Goal: Transaction & Acquisition: Subscribe to service/newsletter

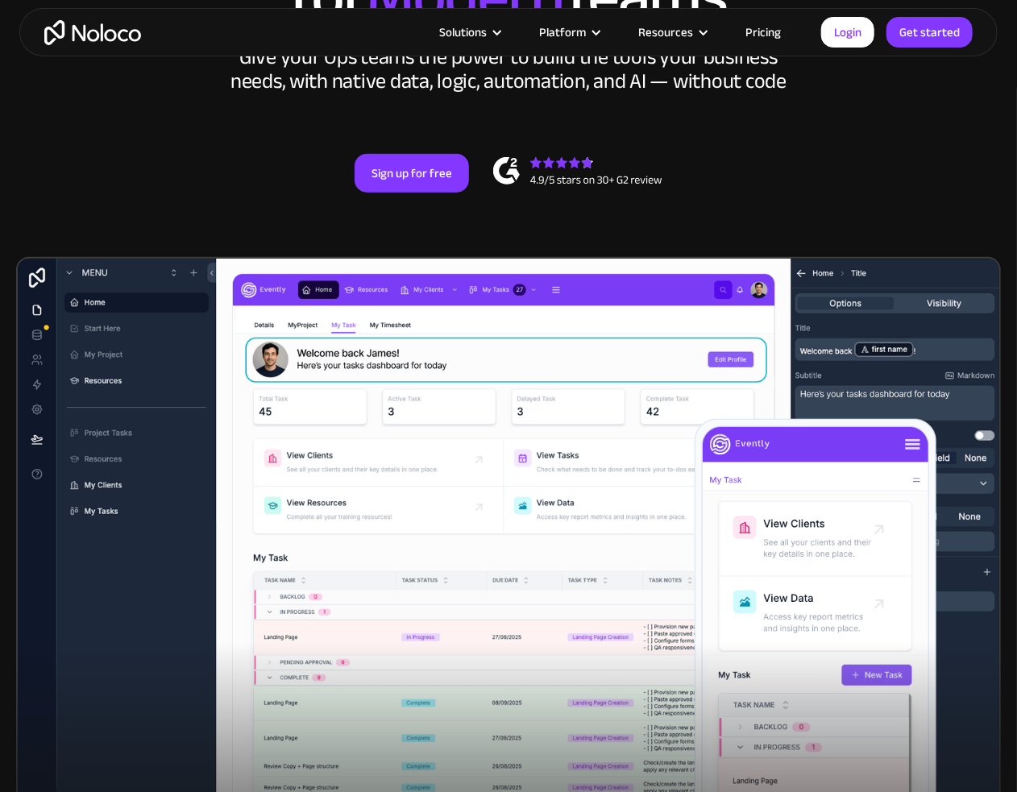
scroll to position [161, 0]
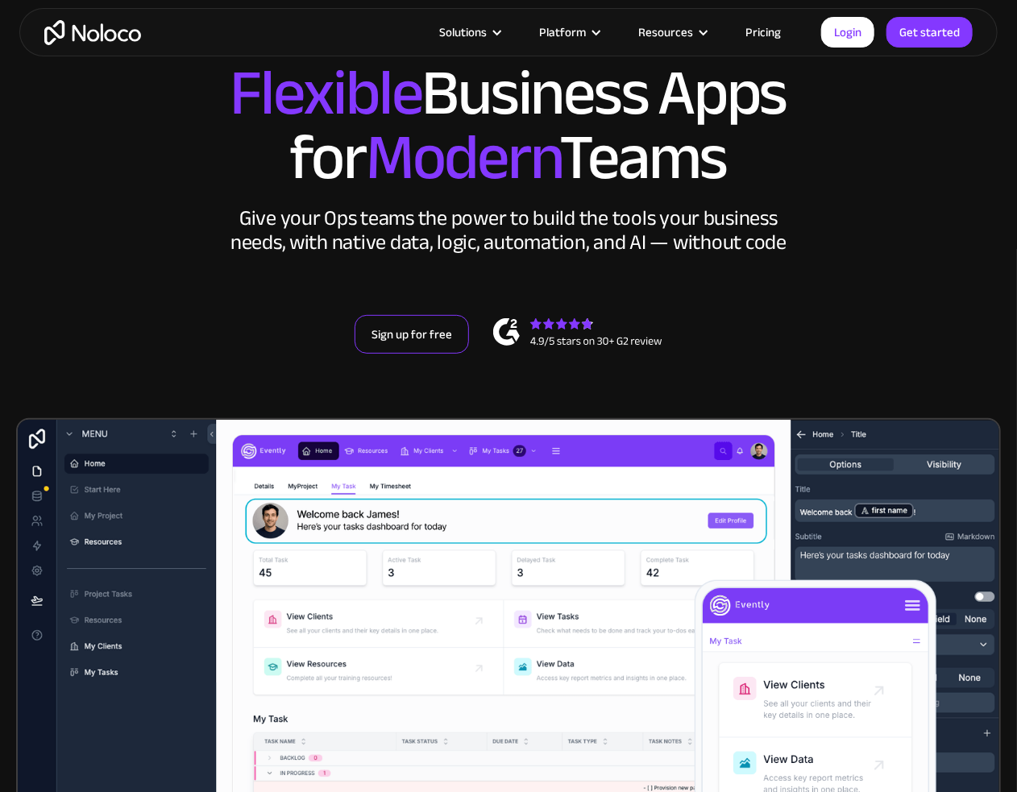
click at [418, 325] on link "Sign up for free" at bounding box center [412, 334] width 114 height 39
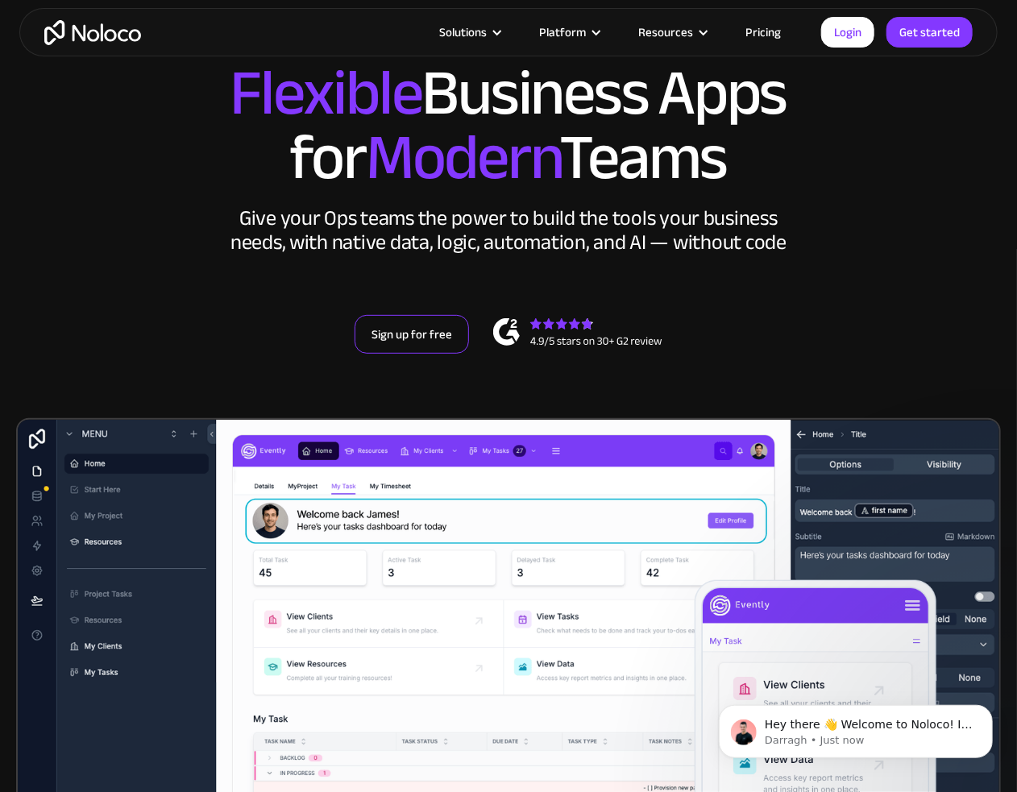
scroll to position [0, 0]
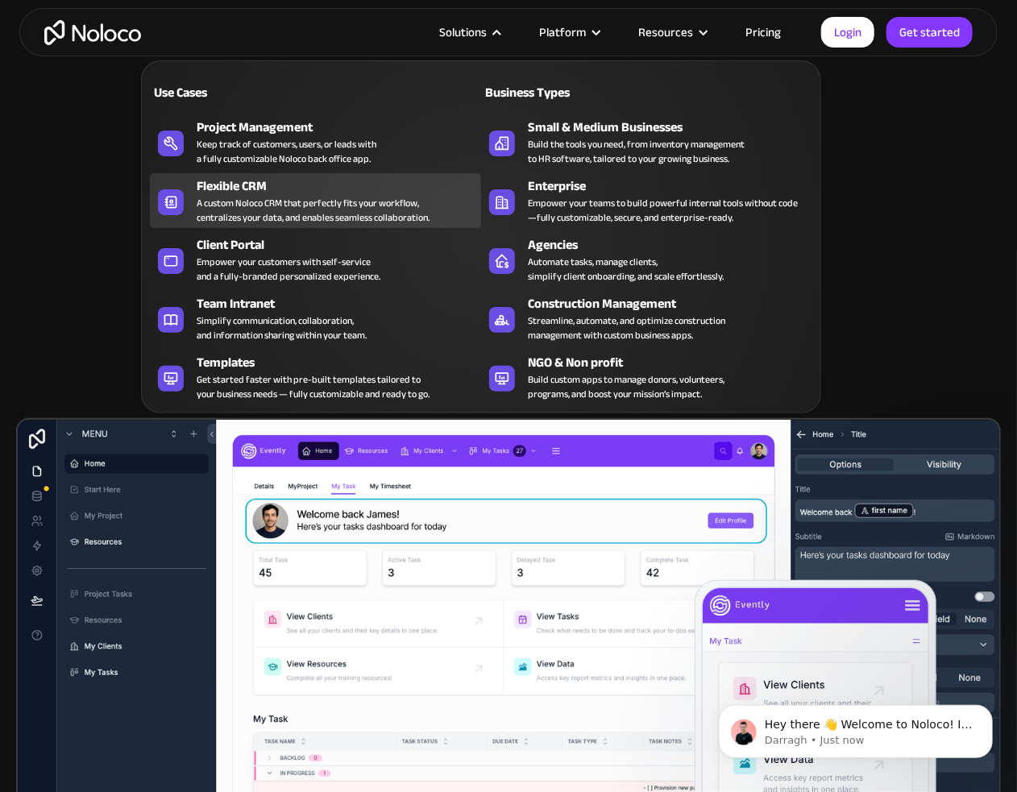
click at [378, 213] on div "A custom Noloco CRM that perfectly fits your workflow, centralizes your data, a…" at bounding box center [313, 210] width 233 height 29
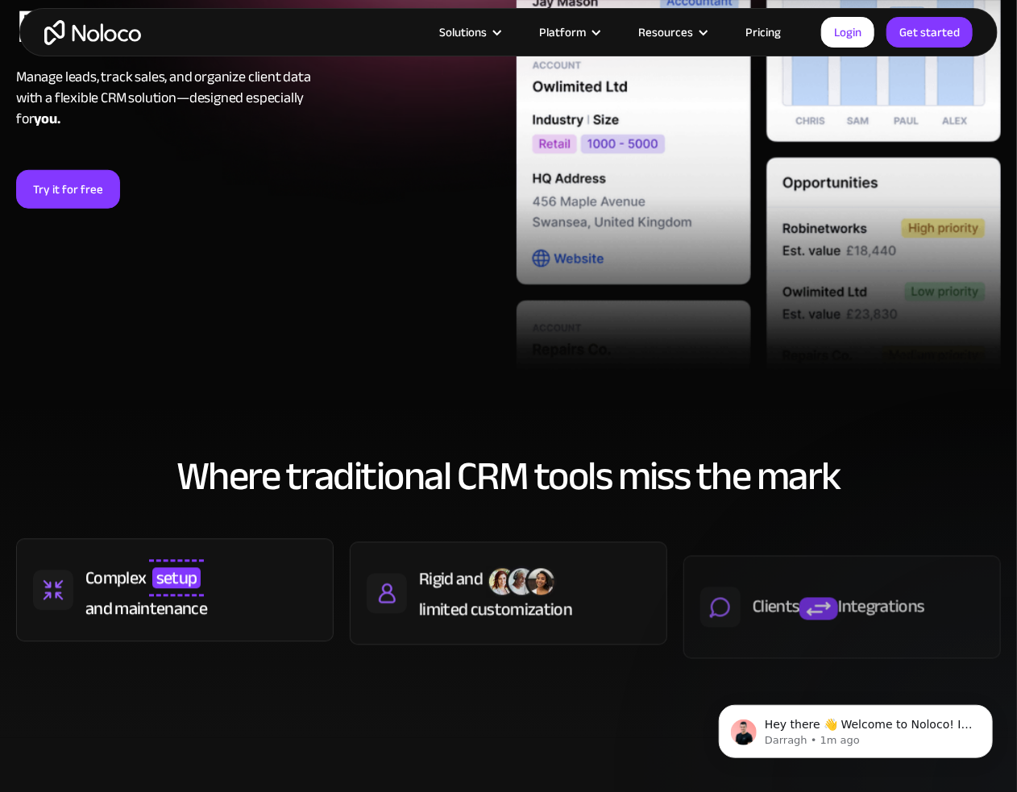
scroll to position [322, 0]
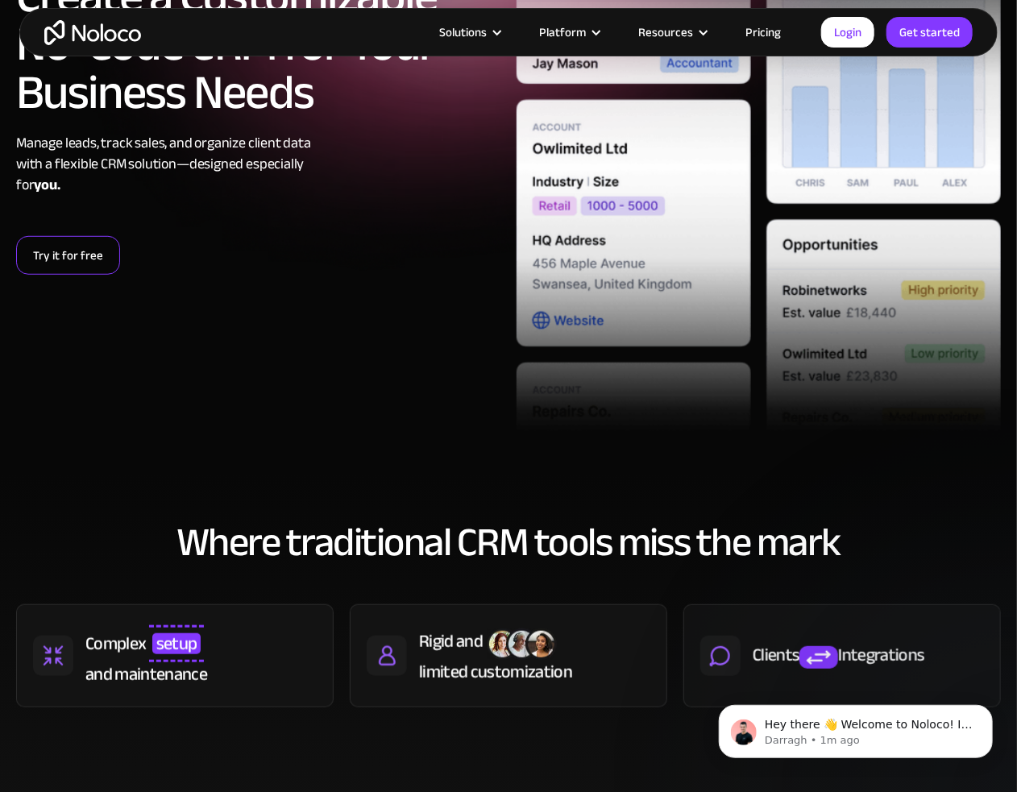
click at [54, 264] on link "Try it for free" at bounding box center [68, 255] width 104 height 39
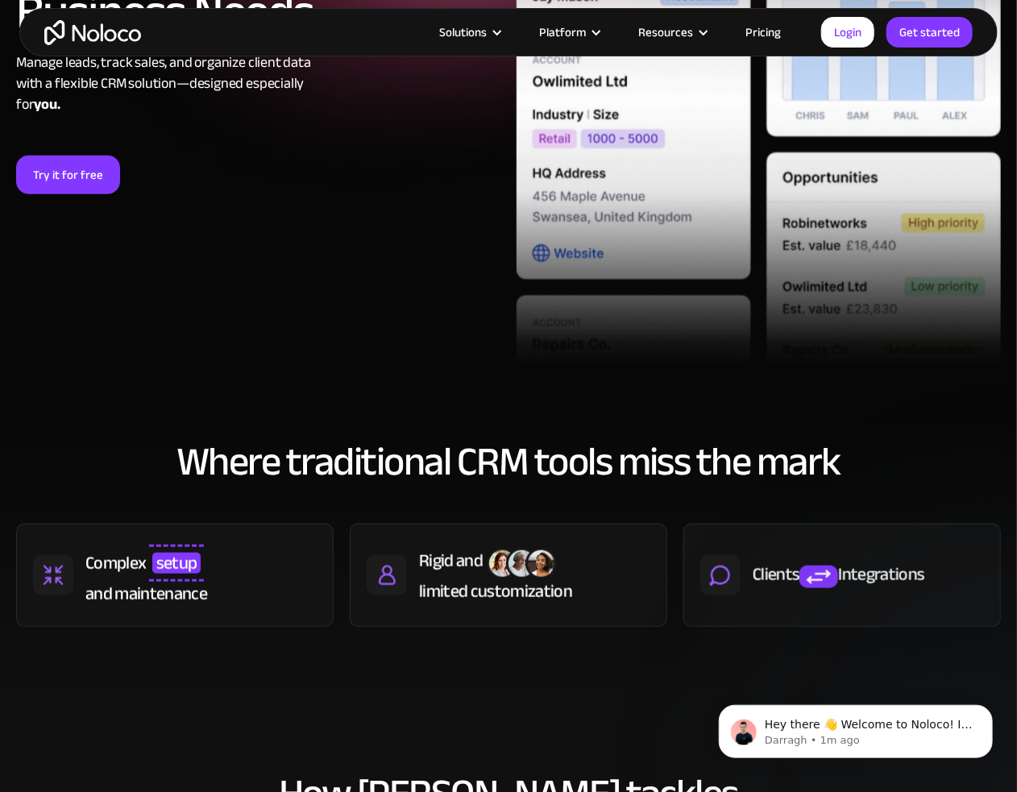
scroll to position [0, 0]
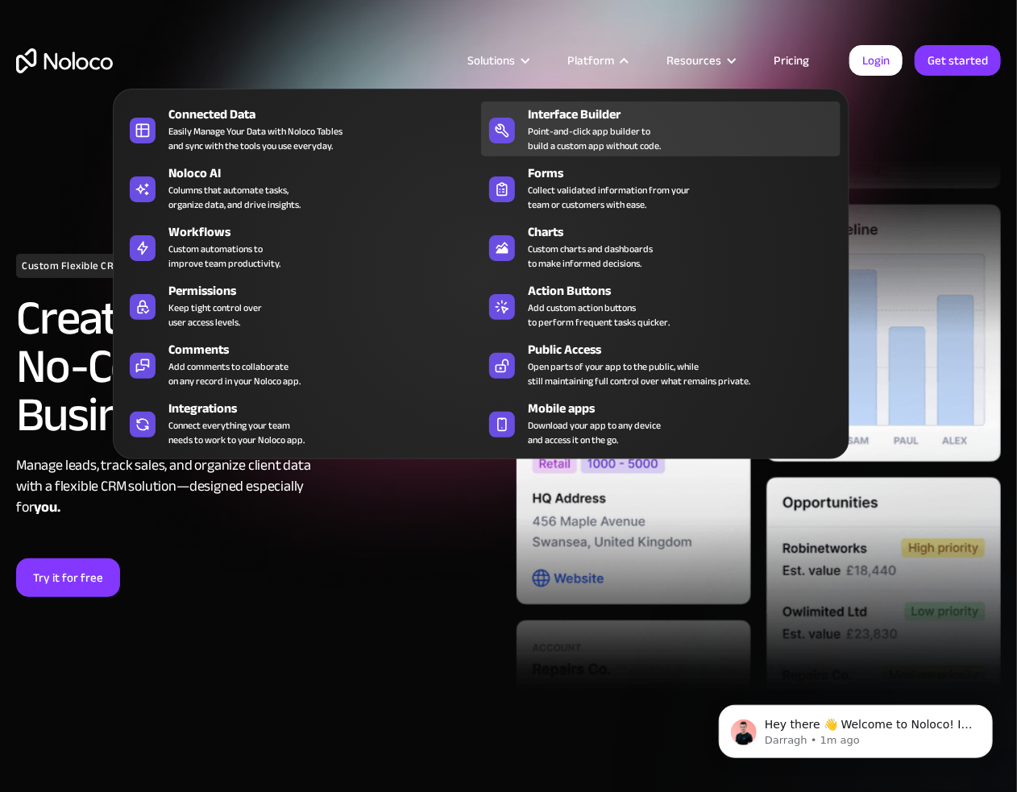
click at [625, 144] on div "Point-and-click app builder to build a custom app without code." at bounding box center [594, 138] width 133 height 29
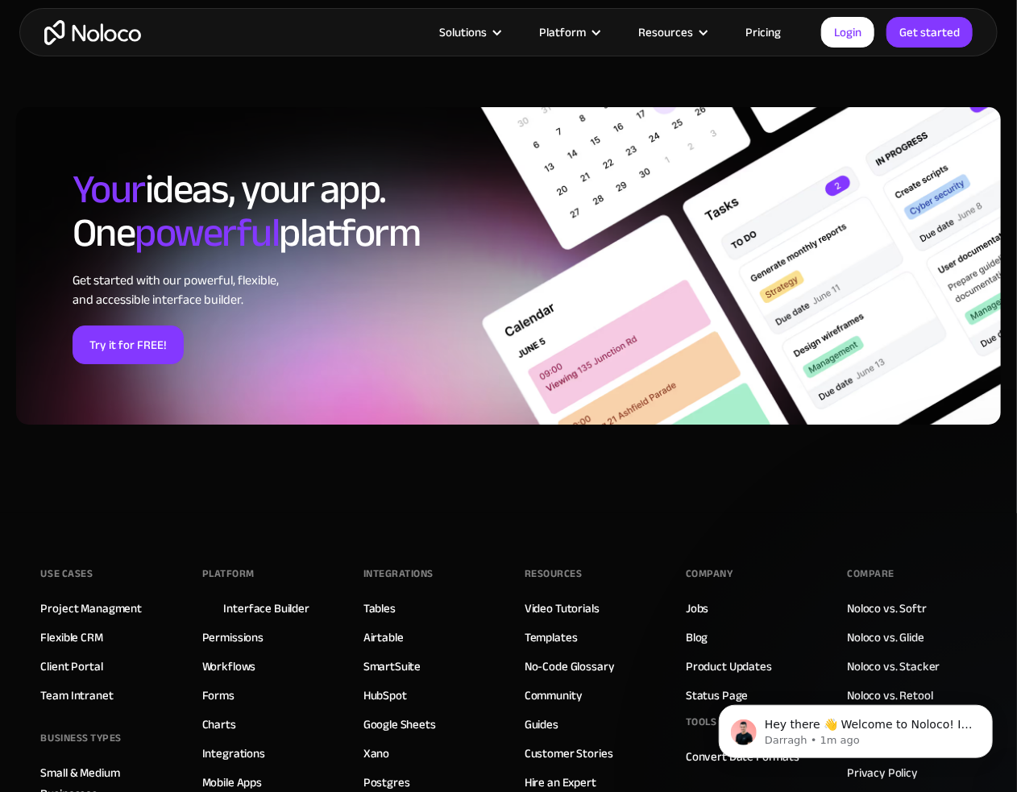
scroll to position [4877, 0]
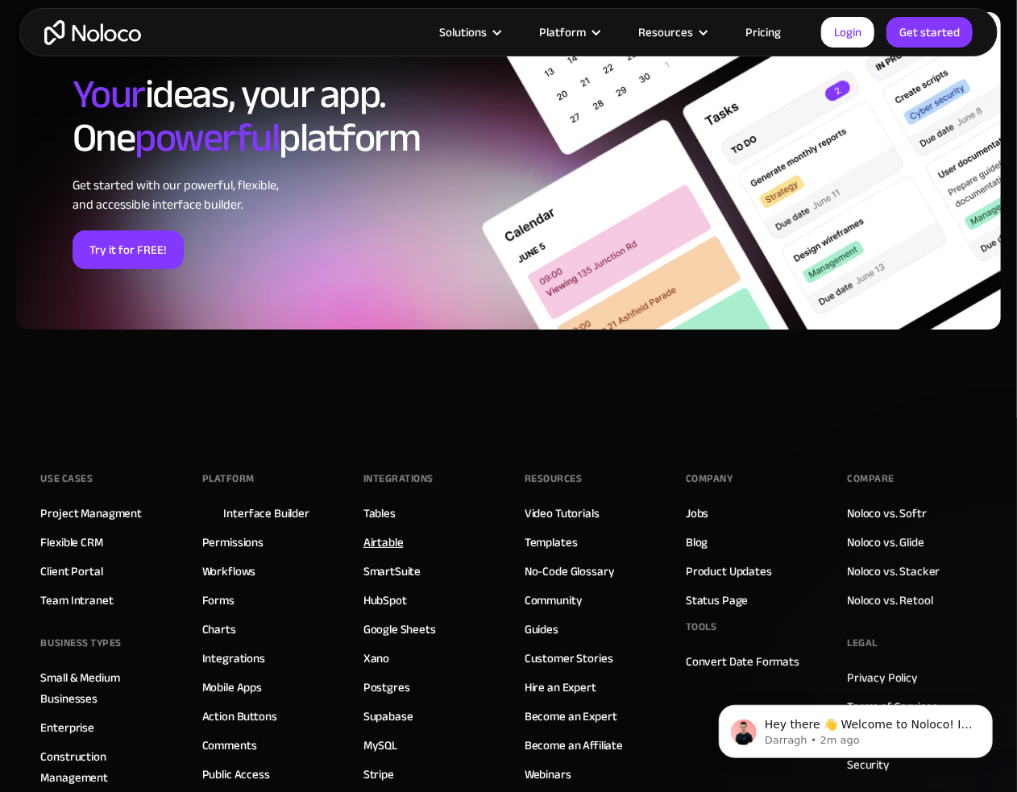
click at [384, 541] on link "Airtable" at bounding box center [383, 542] width 40 height 21
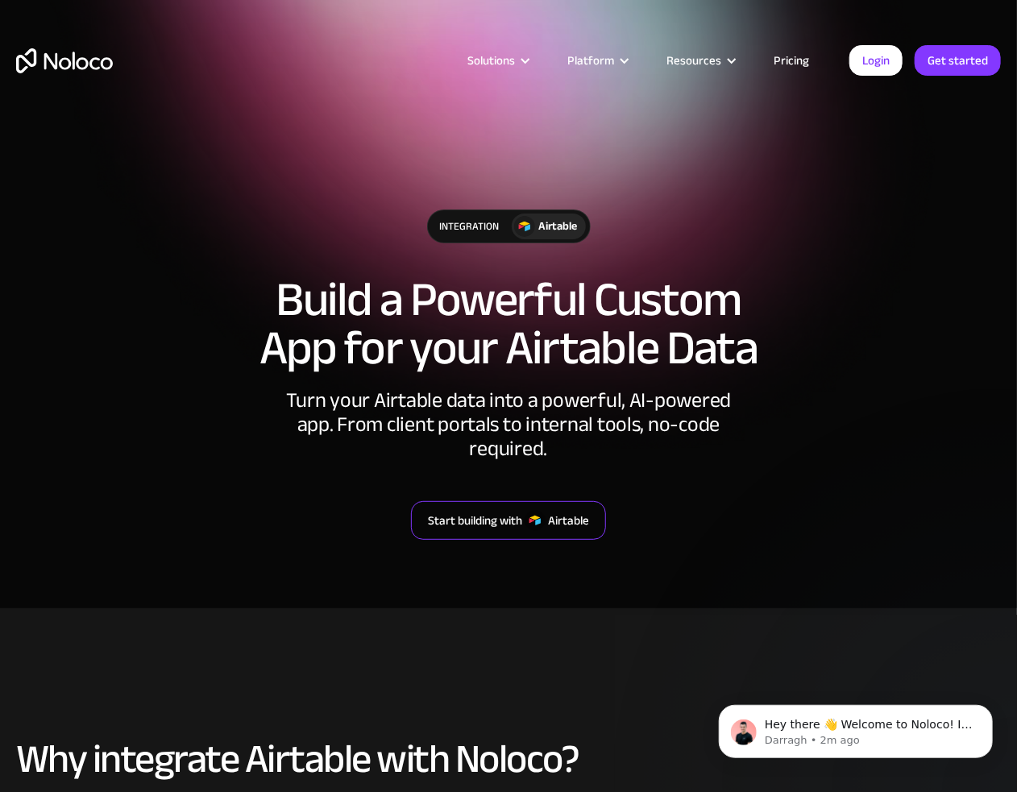
click at [475, 510] on div "Start building with" at bounding box center [475, 520] width 94 height 21
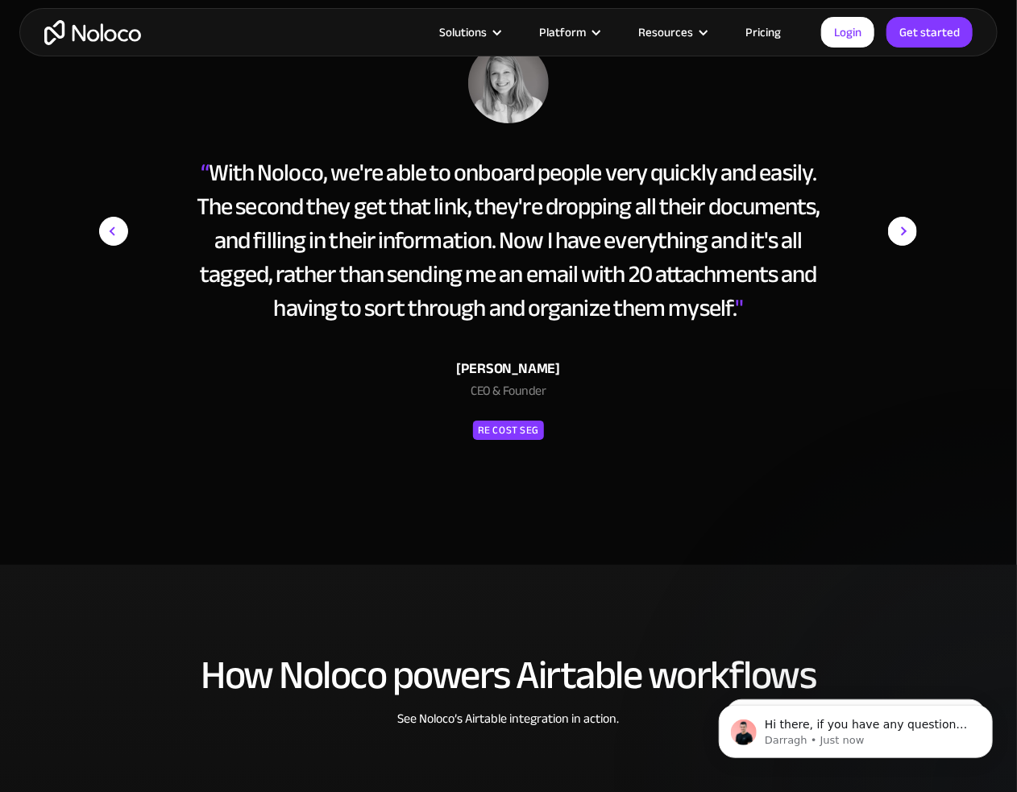
scroll to position [2261, 0]
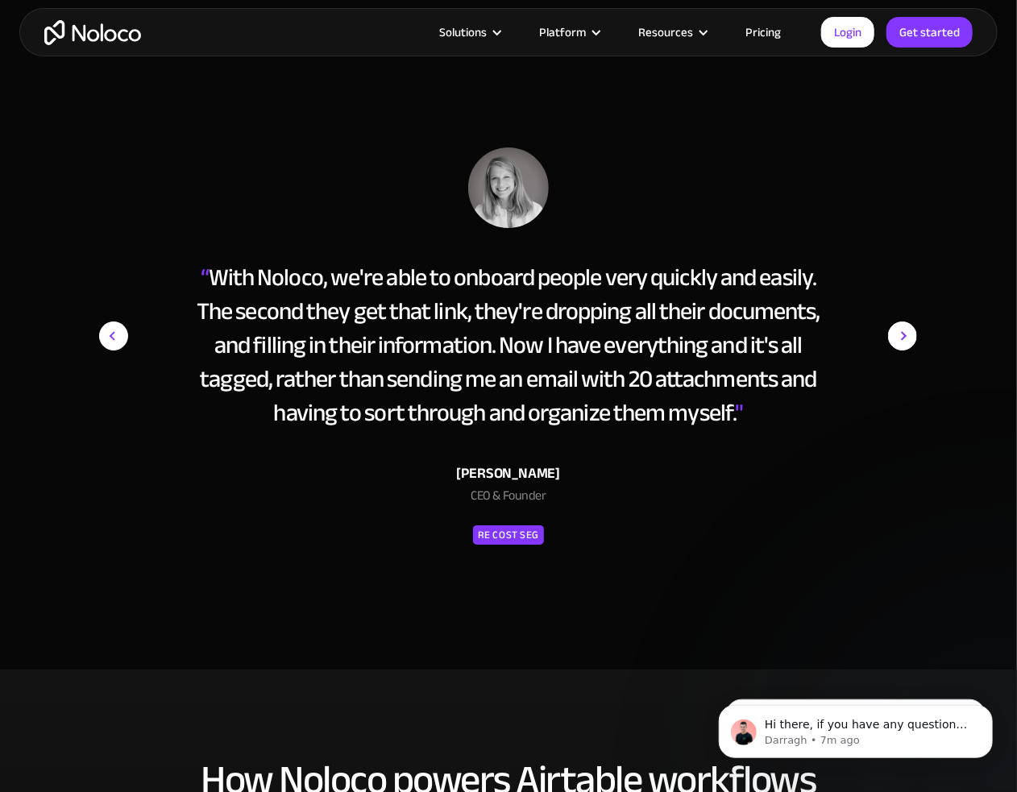
click at [361, 505] on div "[PERSON_NAME] CEO & Founder RE Cost Seg" at bounding box center [508, 488] width 647 height 118
